Goal: Task Accomplishment & Management: Complete application form

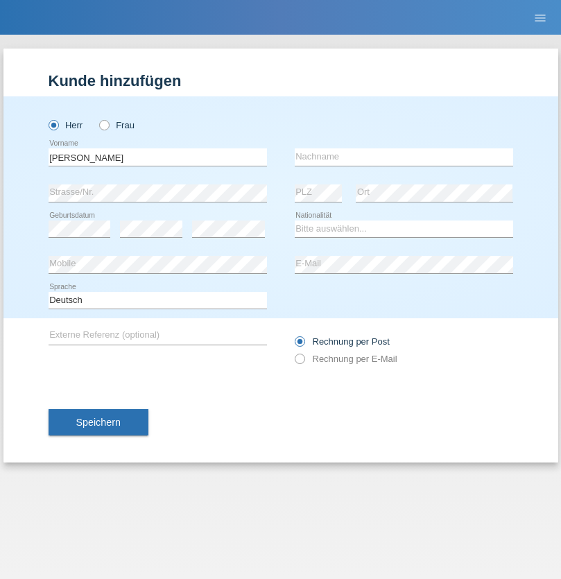
type input "Julien"
click at [403, 157] on input "text" at bounding box center [404, 156] width 218 height 17
type input "Stalder"
select select "CH"
radio input "true"
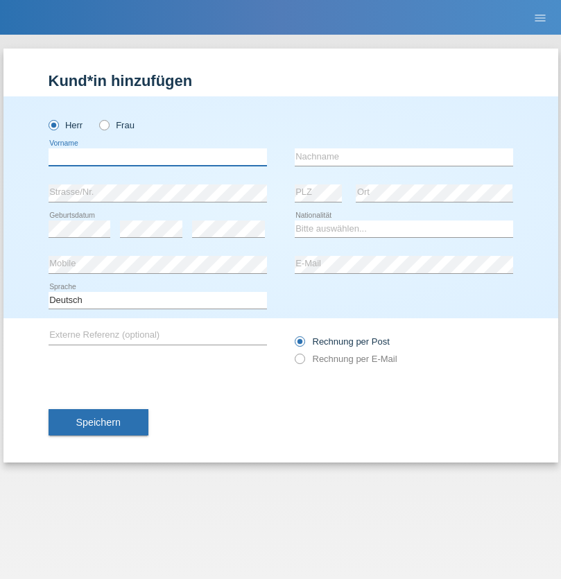
click at [157, 157] on input "text" at bounding box center [158, 156] width 218 height 17
type input "Jonathan"
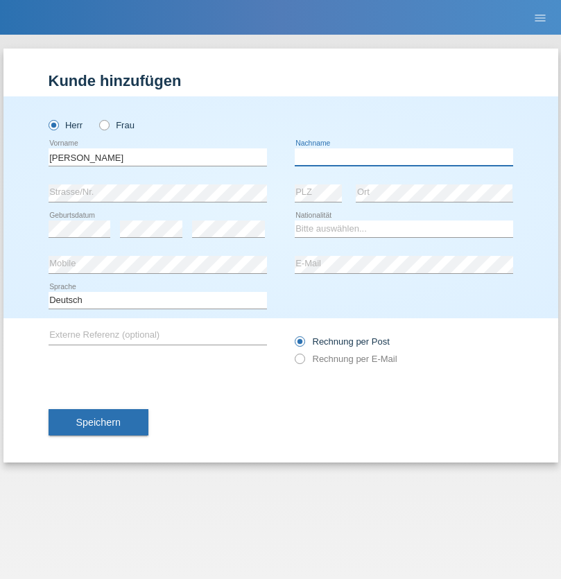
click at [403, 157] on input "text" at bounding box center [404, 156] width 218 height 17
type input "Bezzola"
select select "CH"
radio input "true"
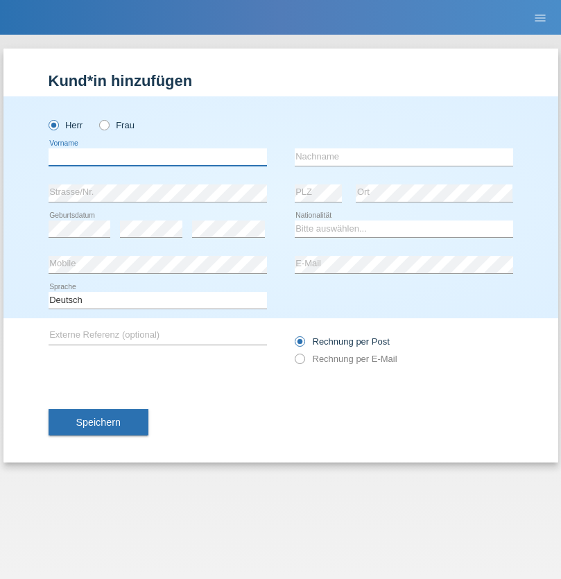
click at [157, 157] on input "text" at bounding box center [158, 156] width 218 height 17
type input "[PERSON_NAME]"
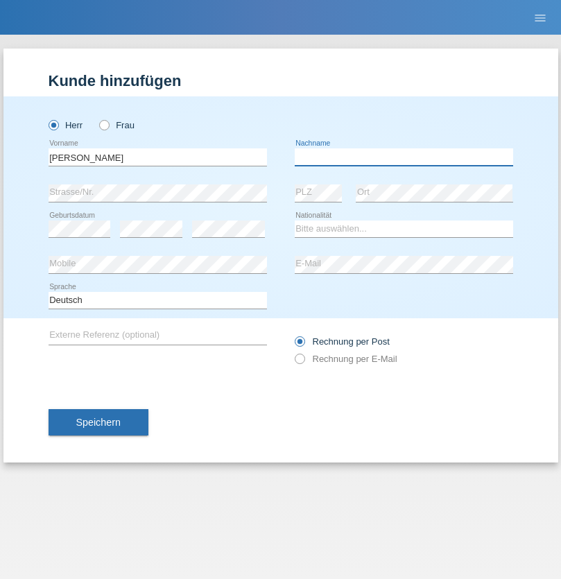
click at [403, 157] on input "text" at bounding box center [404, 156] width 218 height 17
type input "Adrega"
select select "CH"
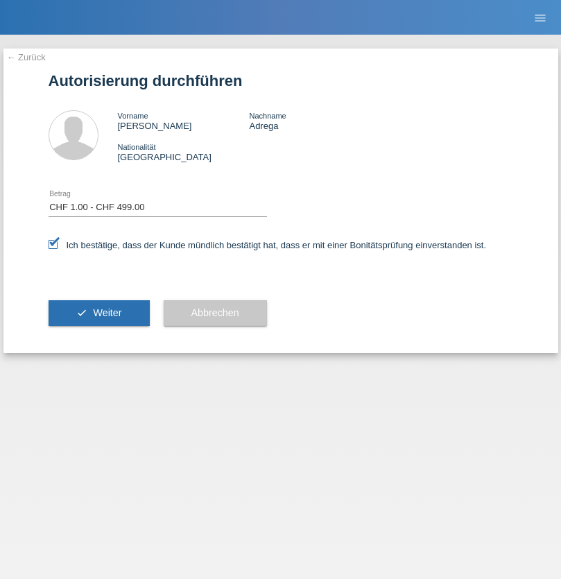
select select "1"
click at [98, 313] on span "Weiter" at bounding box center [107, 312] width 28 height 11
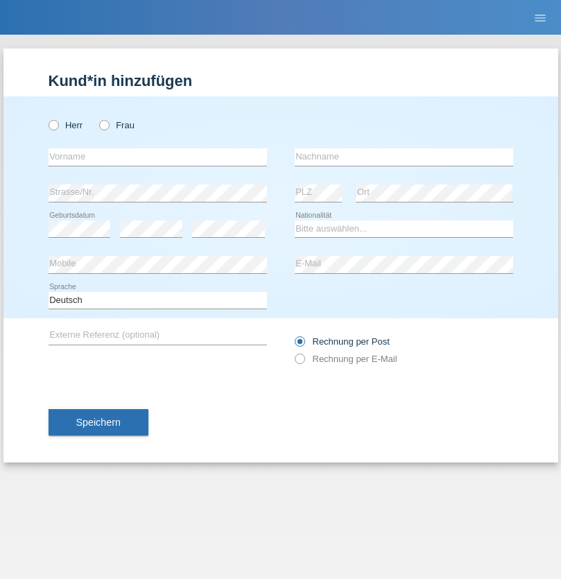
radio input "true"
click at [157, 157] on input "text" at bounding box center [158, 156] width 218 height 17
type input "Brice"
click at [403, 157] on input "text" at bounding box center [404, 156] width 218 height 17
type input "Pivot"
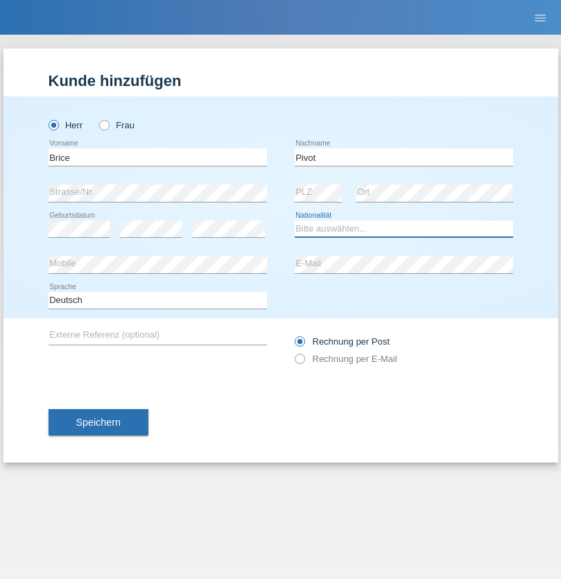
select select "CH"
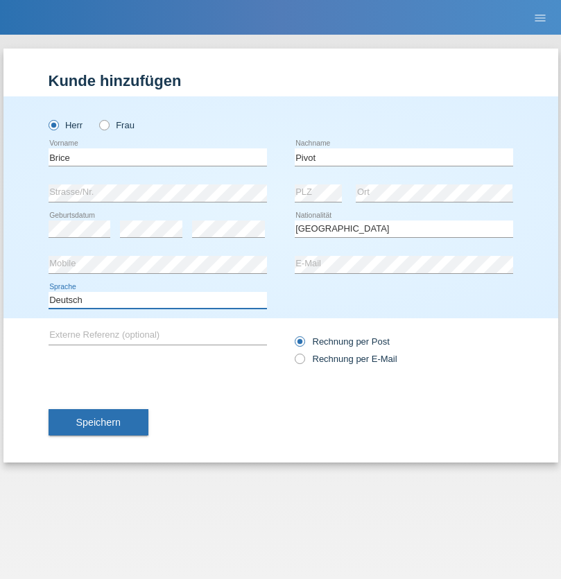
select select "en"
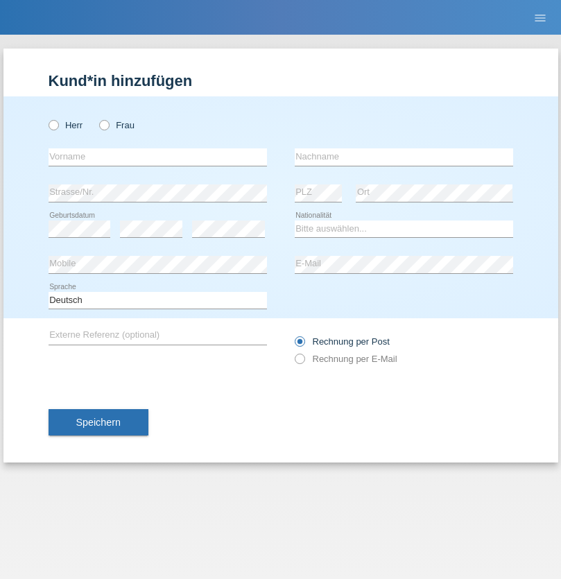
radio input "true"
click at [157, 157] on input "text" at bounding box center [158, 156] width 218 height 17
type input "Şeymanur"
click at [403, 157] on input "text" at bounding box center [404, 156] width 218 height 17
type input "Aydin"
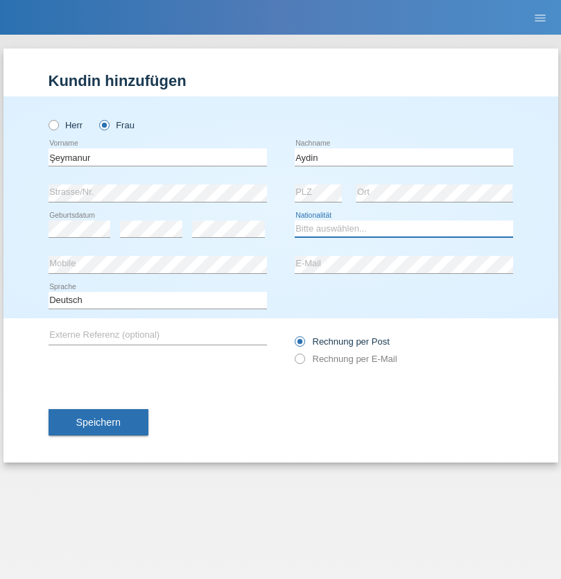
select select "TR"
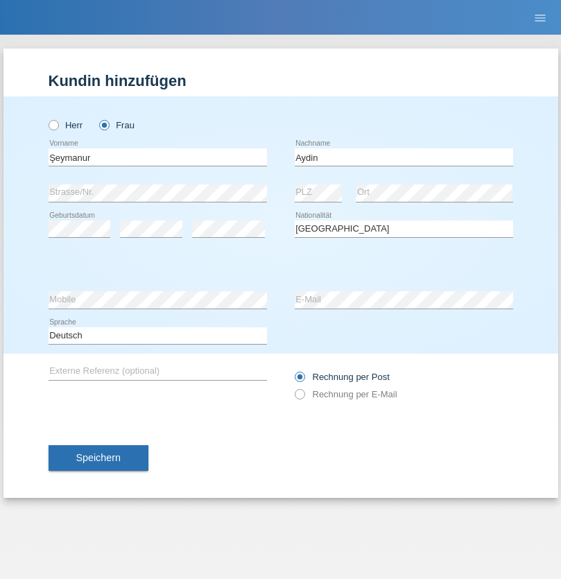
select select "C"
select select "28"
select select "10"
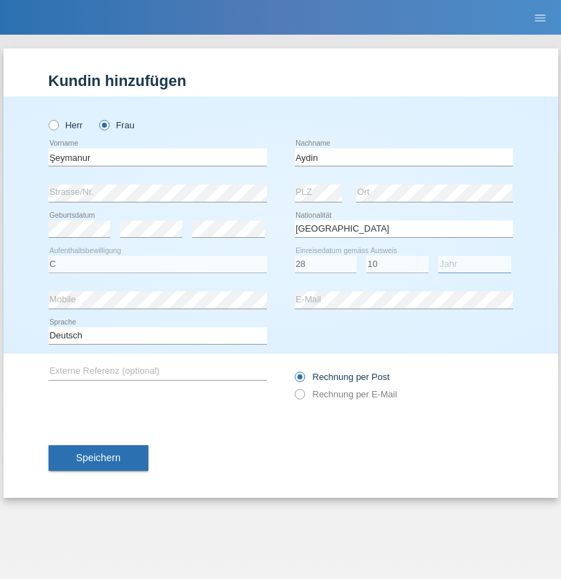
select select "2014"
select select "en"
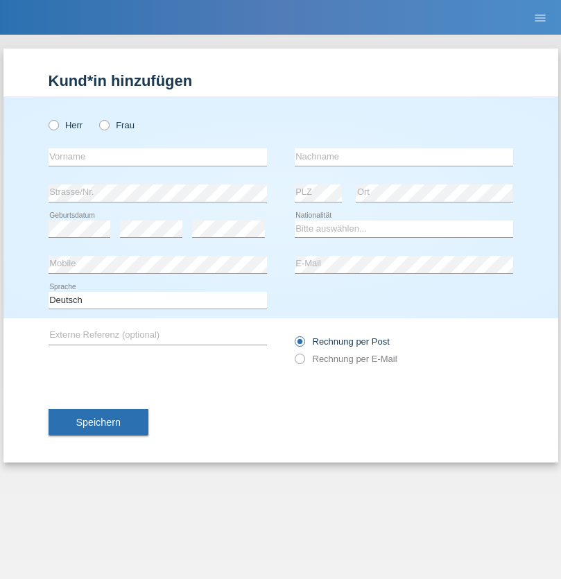
radio input "true"
click at [157, 157] on input "text" at bounding box center [158, 156] width 218 height 17
type input "Nikola"
click at [403, 157] on input "text" at bounding box center [404, 156] width 218 height 17
type input "Kolev"
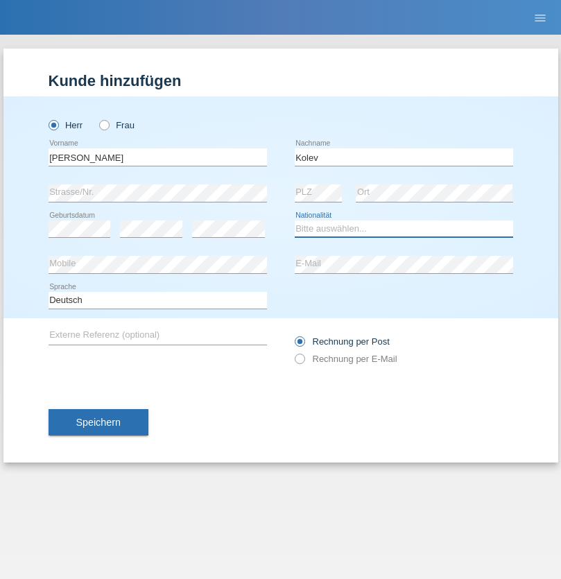
select select "MK"
select select "C"
select select "31"
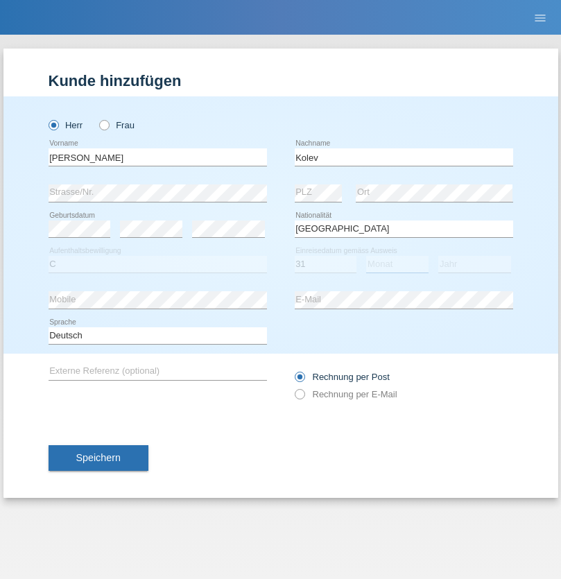
select select "10"
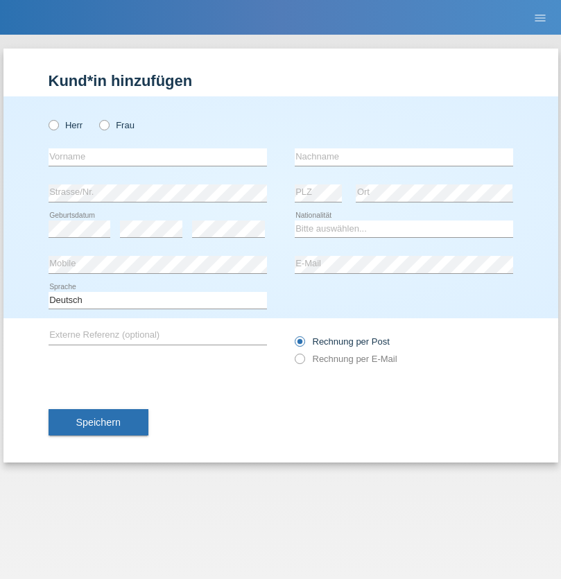
radio input "true"
click at [157, 157] on input "text" at bounding box center [158, 156] width 218 height 17
type input "[PERSON_NAME]"
click at [403, 157] on input "text" at bounding box center [404, 156] width 218 height 17
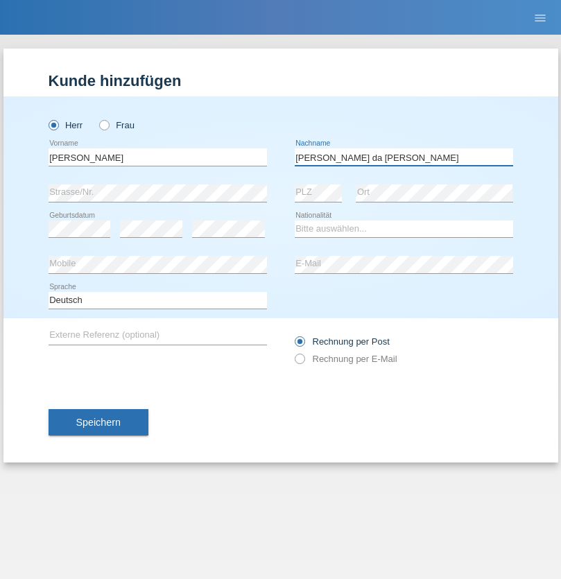
type input "[PERSON_NAME] da [PERSON_NAME]"
select select "PT"
select select "C"
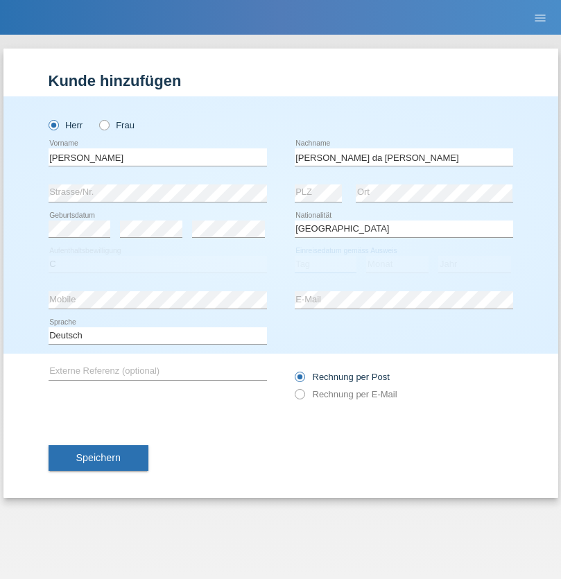
select select "07"
select select "04"
select select "1992"
